Goal: Navigation & Orientation: Find specific page/section

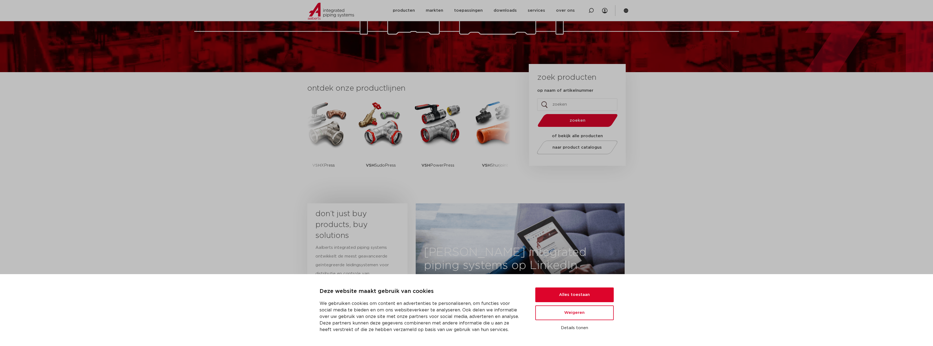
scroll to position [82, 0]
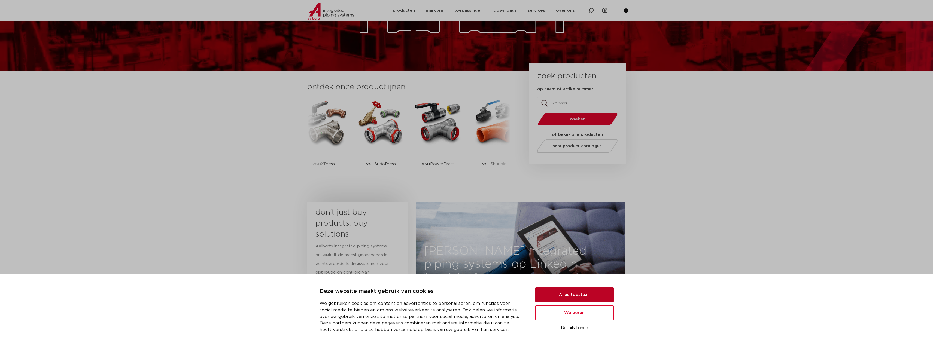
click at [582, 292] on button "Alles toestaan" at bounding box center [574, 295] width 78 height 15
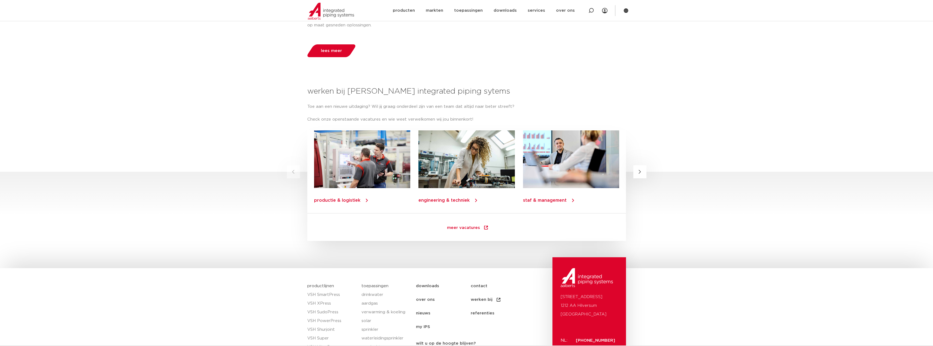
scroll to position [654, 0]
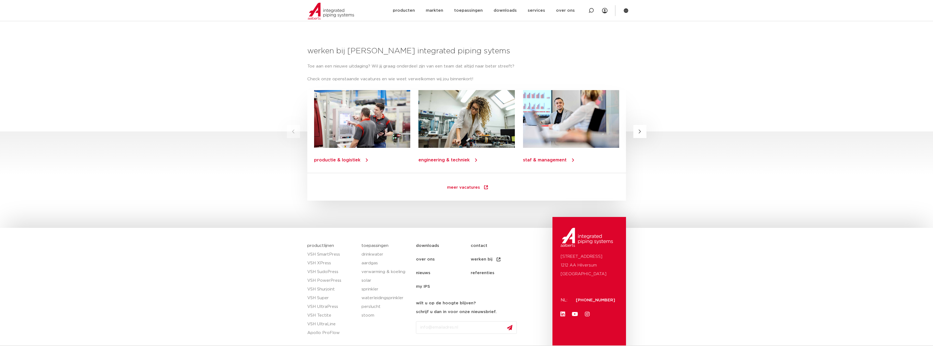
click at [550, 162] on link "staf & management" at bounding box center [545, 160] width 44 height 4
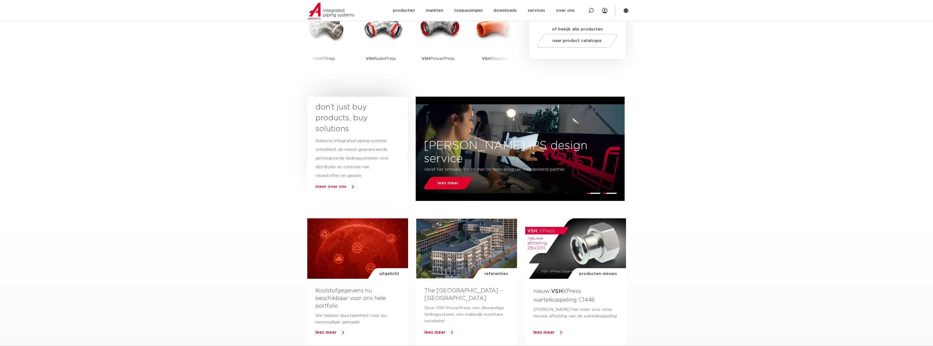
scroll to position [109, 0]
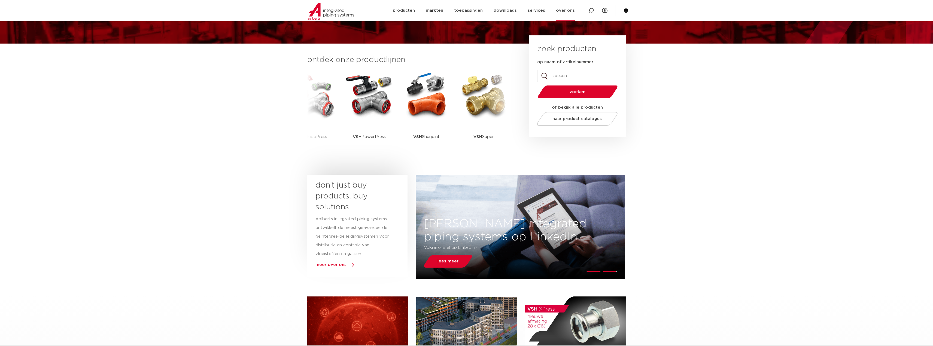
click at [569, 12] on link "over ons" at bounding box center [565, 10] width 19 height 21
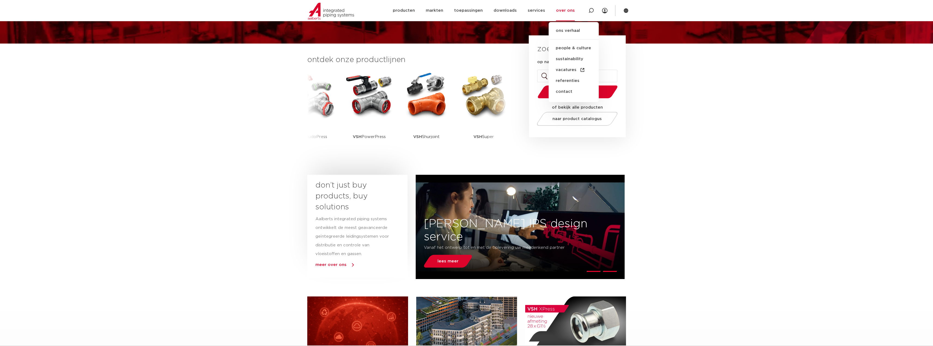
drag, startPoint x: 238, startPoint y: 105, endPoint x: 226, endPoint y: 108, distance: 12.8
click at [237, 105] on section "ontdek onze productlijnen VSH SmartPress VSH XPress VSH SudoPress VSH PowerPres…" at bounding box center [466, 108] width 933 height 129
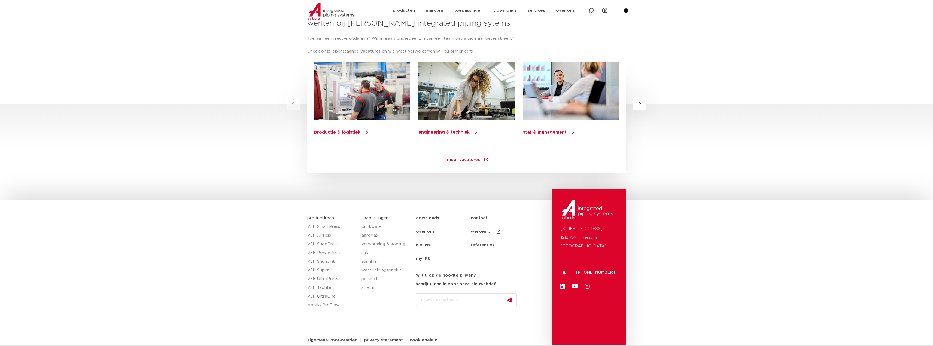
scroll to position [688, 0]
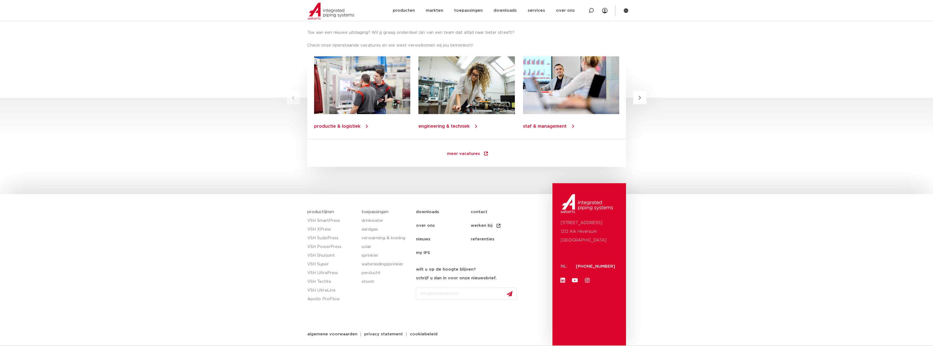
click at [428, 223] on link "over ons" at bounding box center [443, 226] width 55 height 14
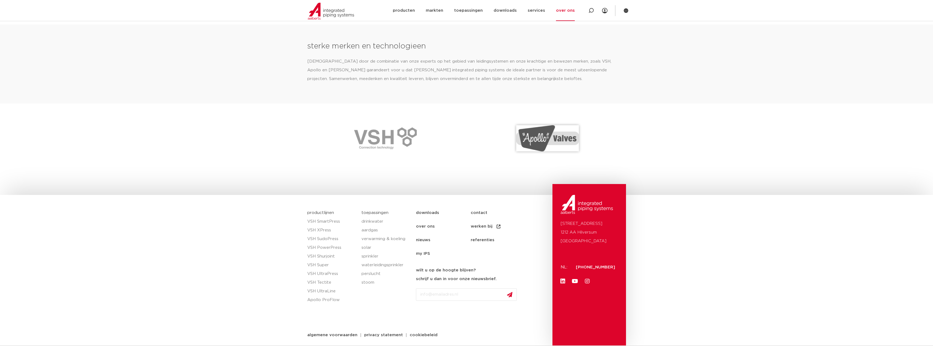
scroll to position [713, 0]
